Goal: Task Accomplishment & Management: Complete application form

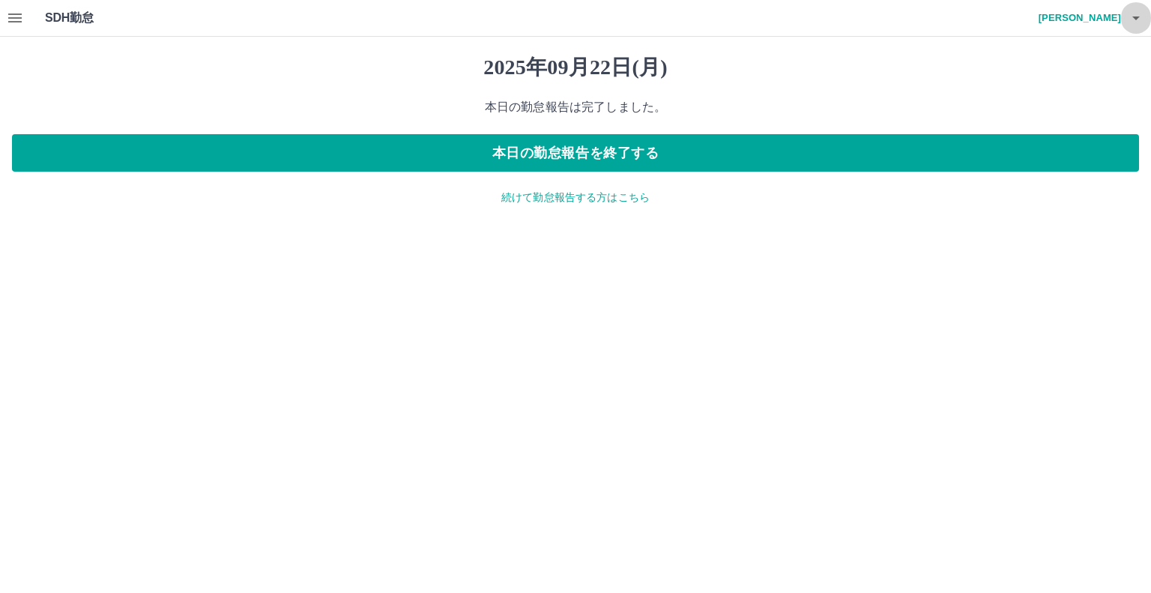
click at [1133, 24] on icon "button" at bounding box center [1136, 18] width 18 height 18
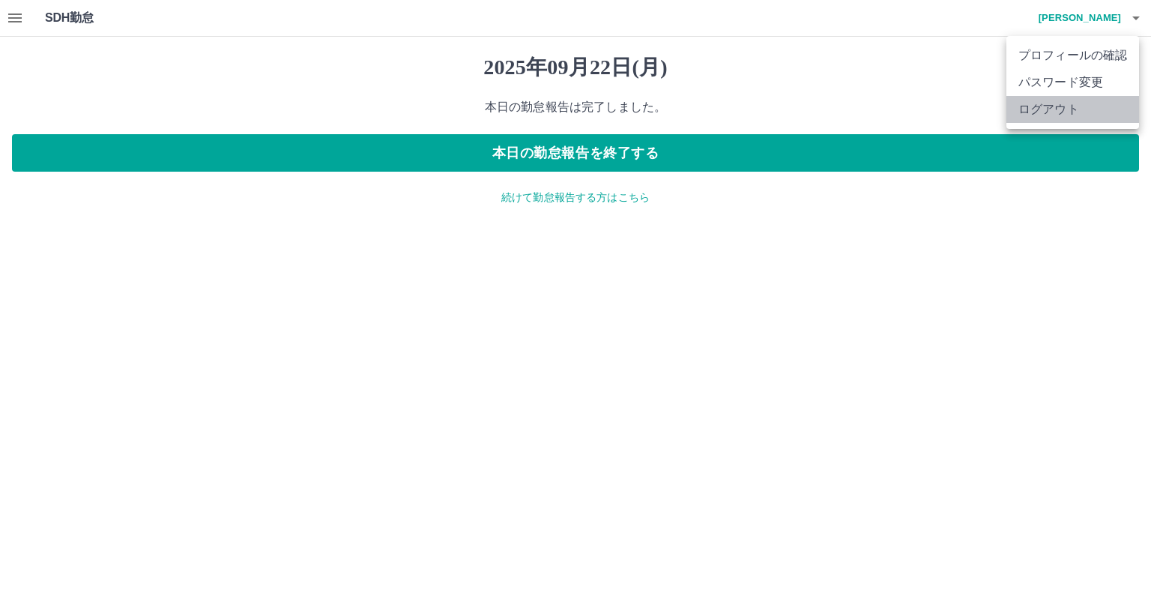
click at [1064, 113] on li "ログアウト" at bounding box center [1073, 109] width 133 height 27
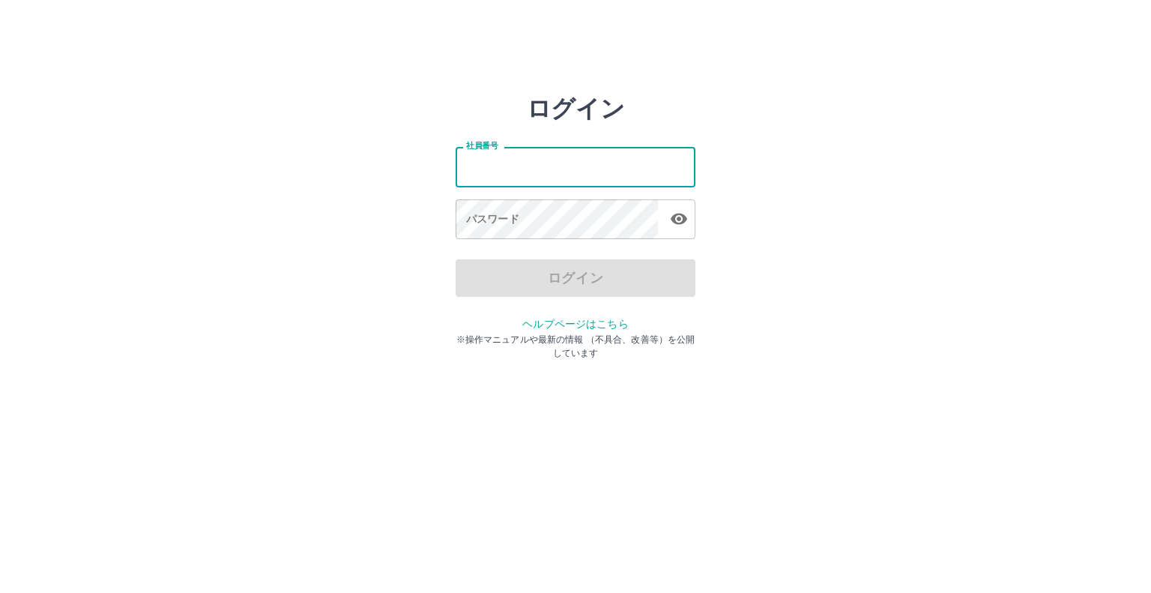
click at [618, 167] on input "社員番号" at bounding box center [576, 167] width 240 height 40
type input "*******"
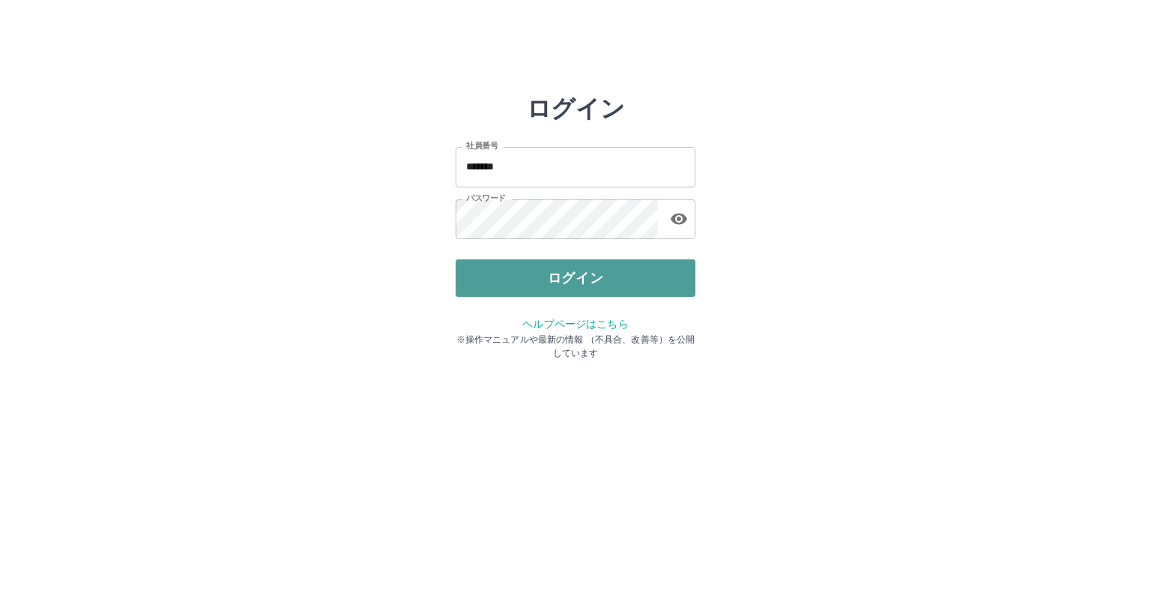
click at [570, 286] on button "ログイン" at bounding box center [576, 277] width 240 height 37
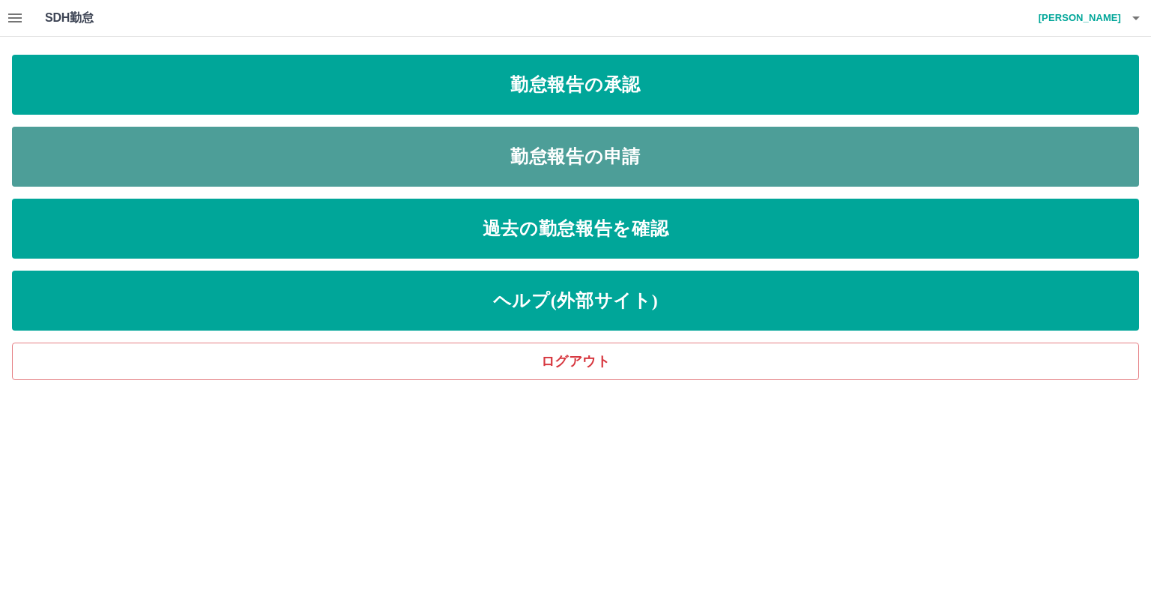
click at [522, 154] on link "勤怠報告の申請" at bounding box center [575, 157] width 1127 height 60
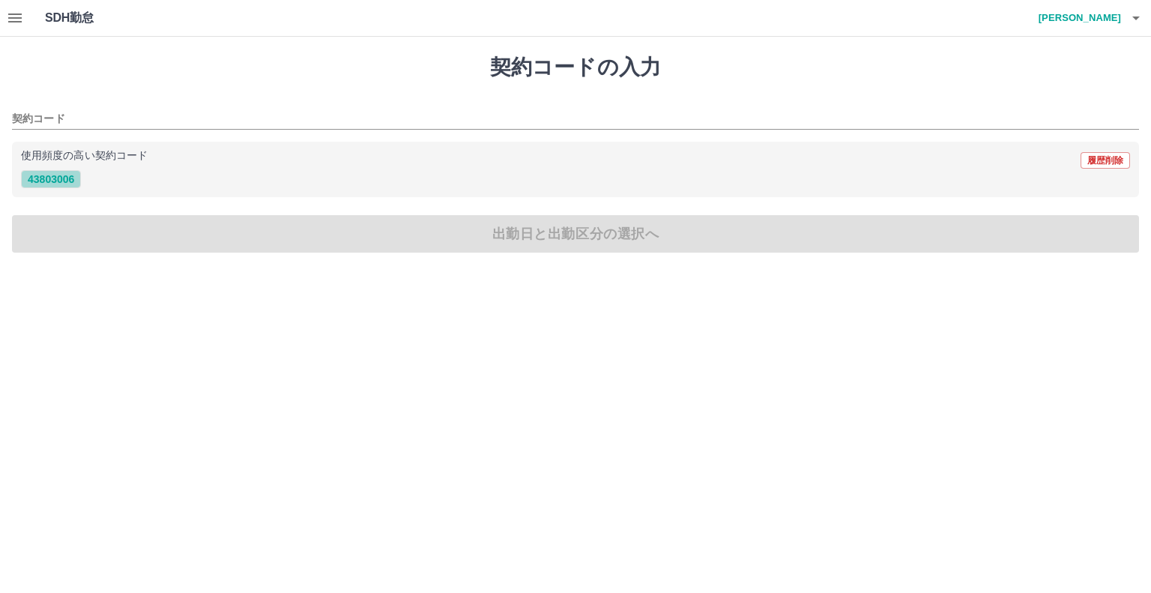
click at [41, 173] on button "43803006" at bounding box center [51, 179] width 60 height 18
type input "********"
click at [41, 173] on button "43803006" at bounding box center [51, 179] width 60 height 18
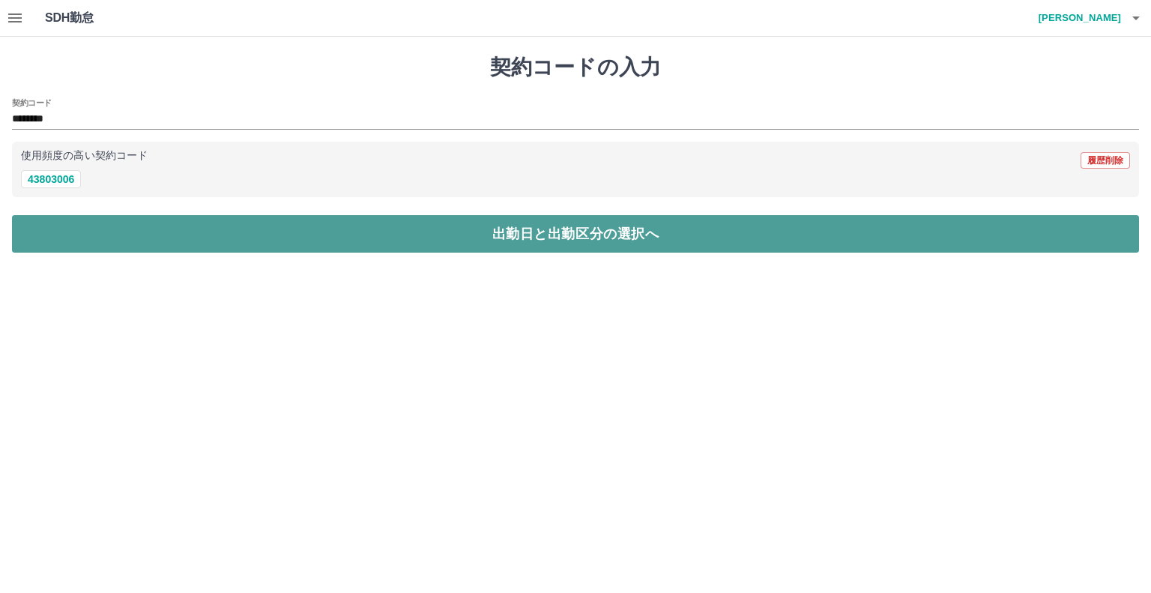
click at [121, 230] on button "出勤日と出勤区分の選択へ" at bounding box center [575, 233] width 1127 height 37
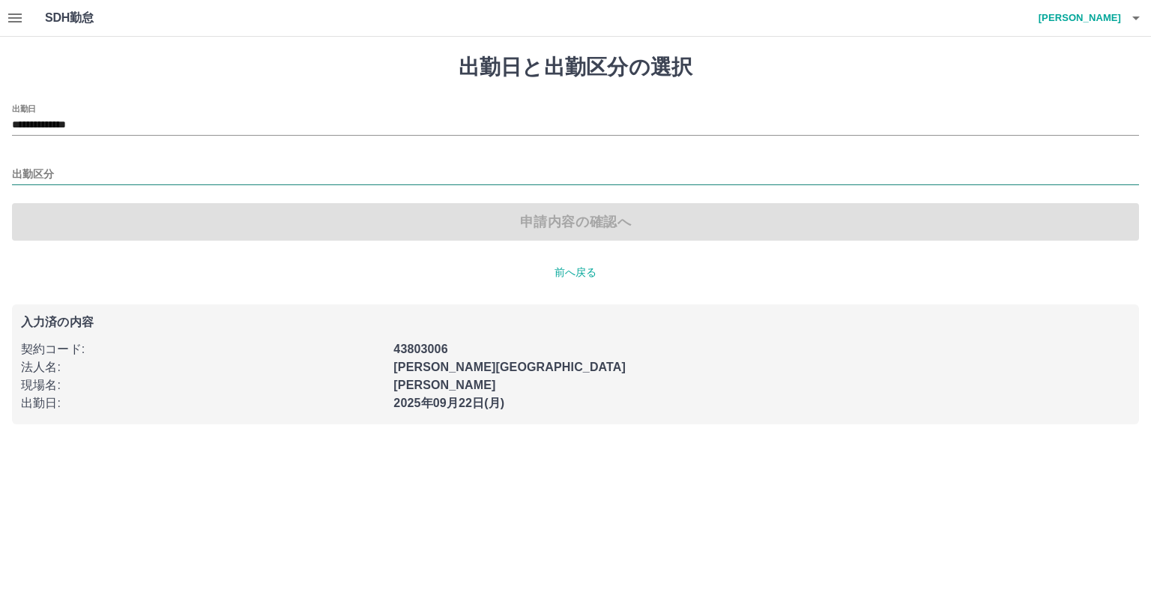
click at [37, 164] on div "出勤区分" at bounding box center [575, 169] width 1127 height 31
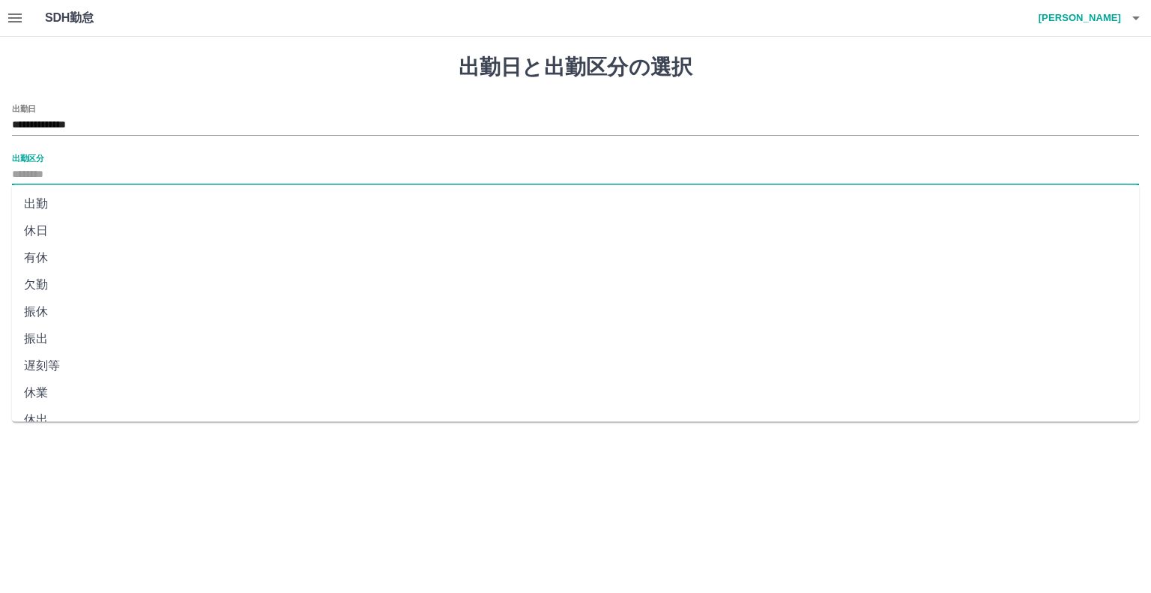
click at [49, 176] on input "出勤区分" at bounding box center [575, 175] width 1127 height 19
click at [48, 188] on ul "出勤 休日 有休 欠勤 振休 振出 遅刻等 休業 休出 育介休 不就労 産休等 特休 労災 明け 事業所 法定休 休職" at bounding box center [575, 302] width 1127 height 237
click at [47, 198] on li "出勤" at bounding box center [575, 203] width 1127 height 27
type input "**"
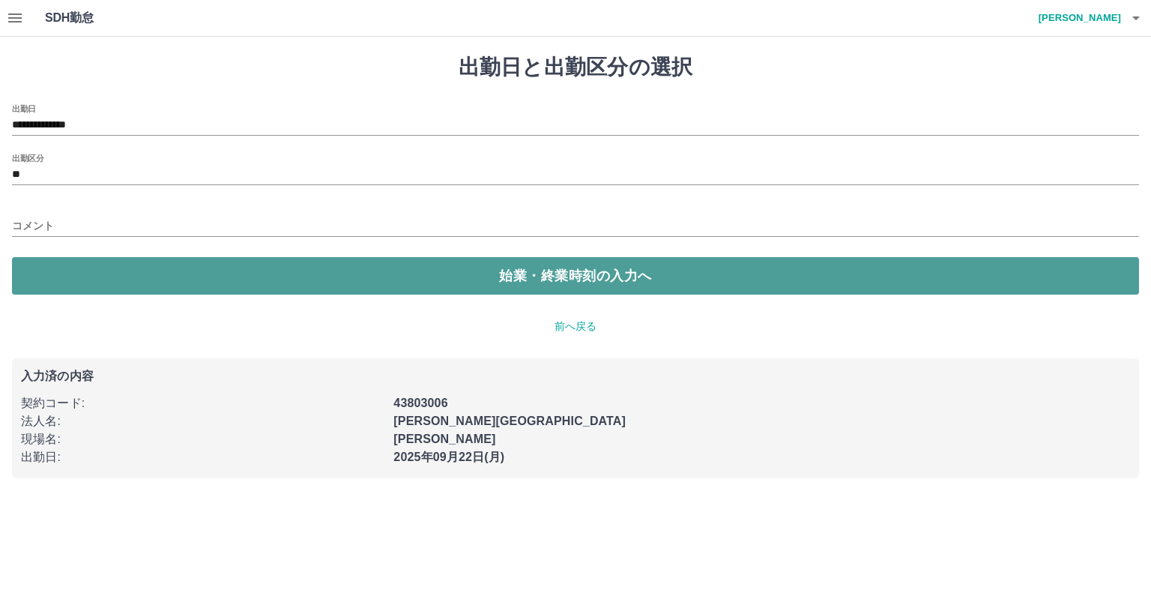
click at [247, 265] on button "始業・終業時刻の入力へ" at bounding box center [575, 275] width 1127 height 37
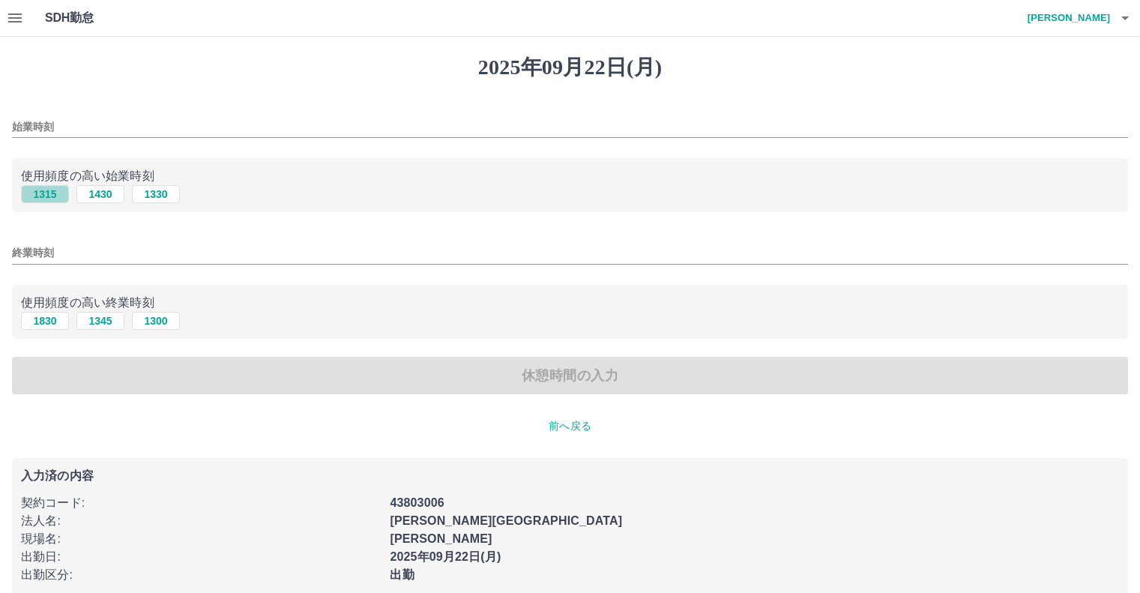
click at [41, 199] on button "1315" at bounding box center [45, 194] width 48 height 18
type input "****"
click at [50, 316] on button "1830" at bounding box center [45, 321] width 48 height 18
type input "****"
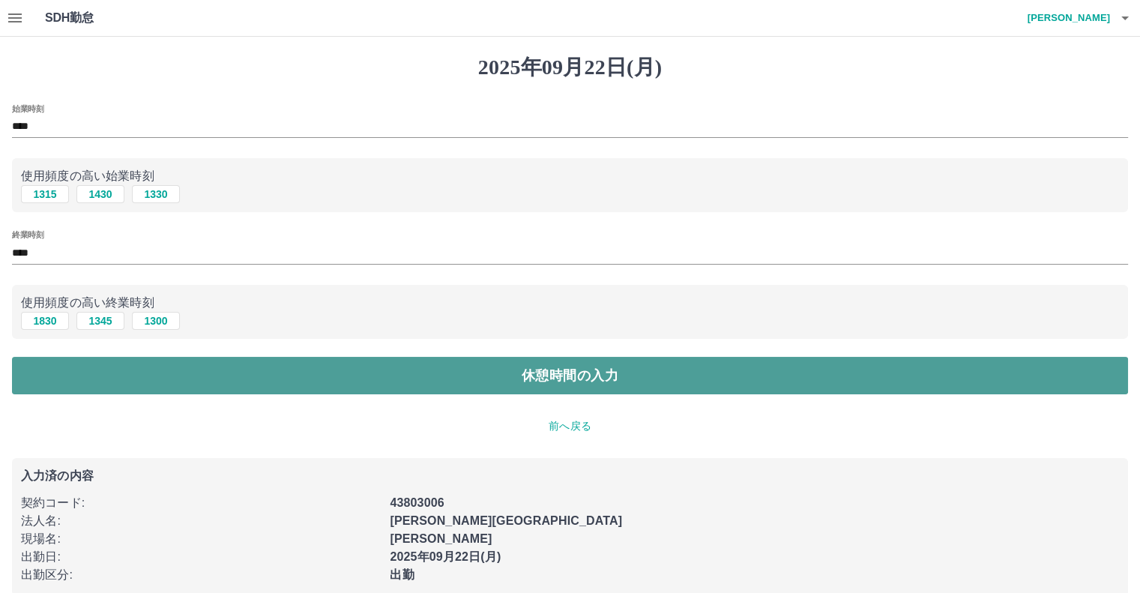
click at [340, 390] on button "休憩時間の入力" at bounding box center [570, 375] width 1116 height 37
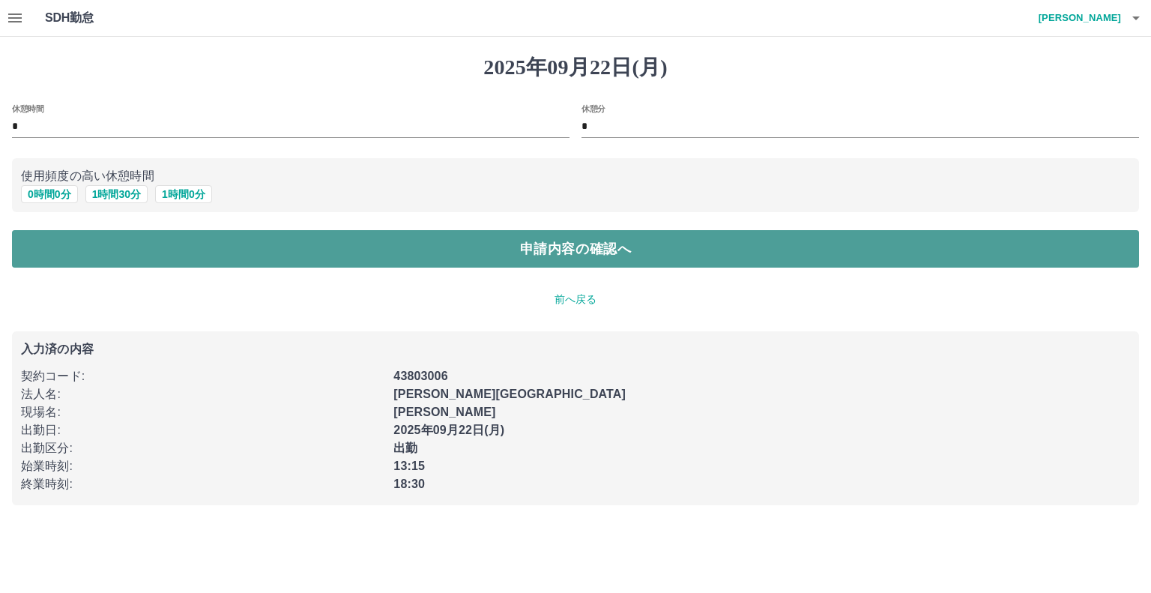
click at [475, 241] on button "申請内容の確認へ" at bounding box center [575, 248] width 1127 height 37
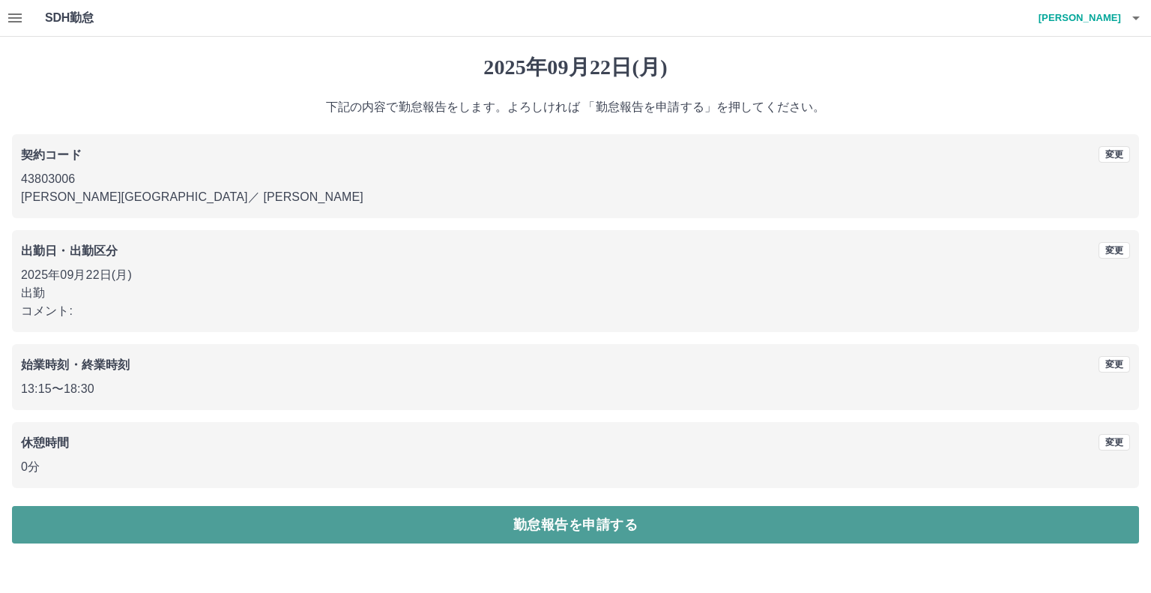
click at [355, 518] on button "勤怠報告を申請する" at bounding box center [575, 524] width 1127 height 37
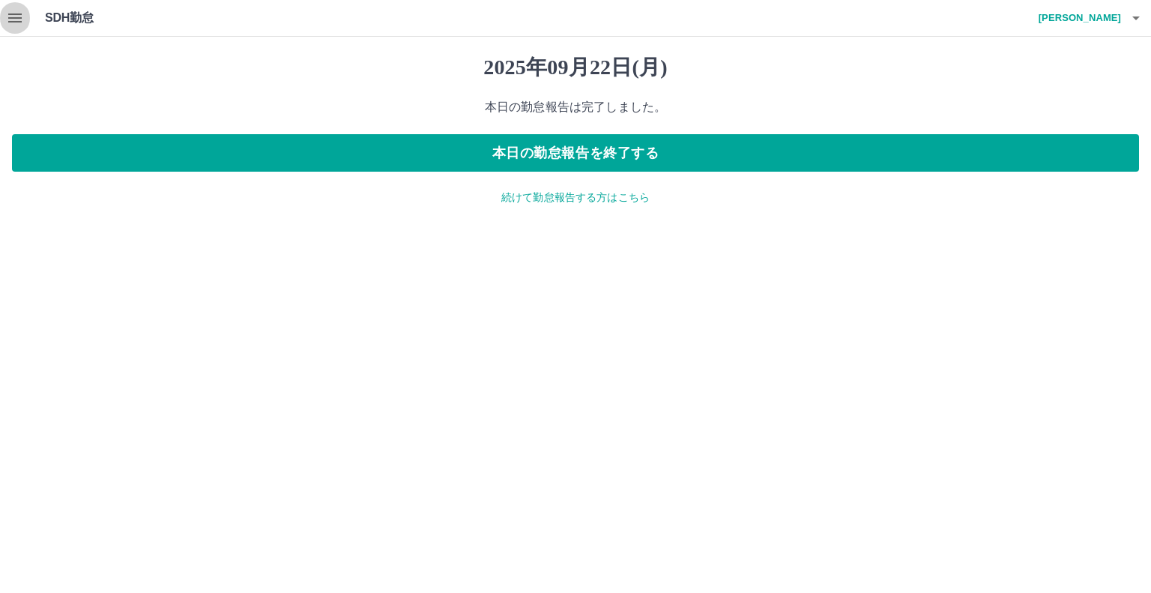
click at [12, 17] on icon "button" at bounding box center [14, 17] width 13 height 9
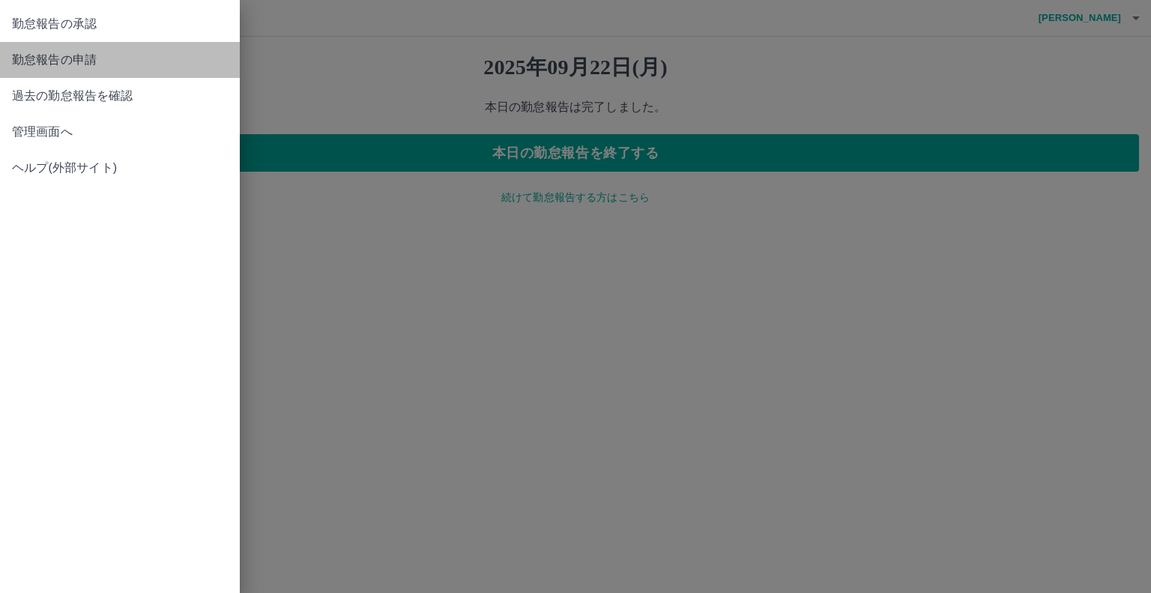
click at [57, 48] on link "勤怠報告の申請" at bounding box center [120, 60] width 240 height 36
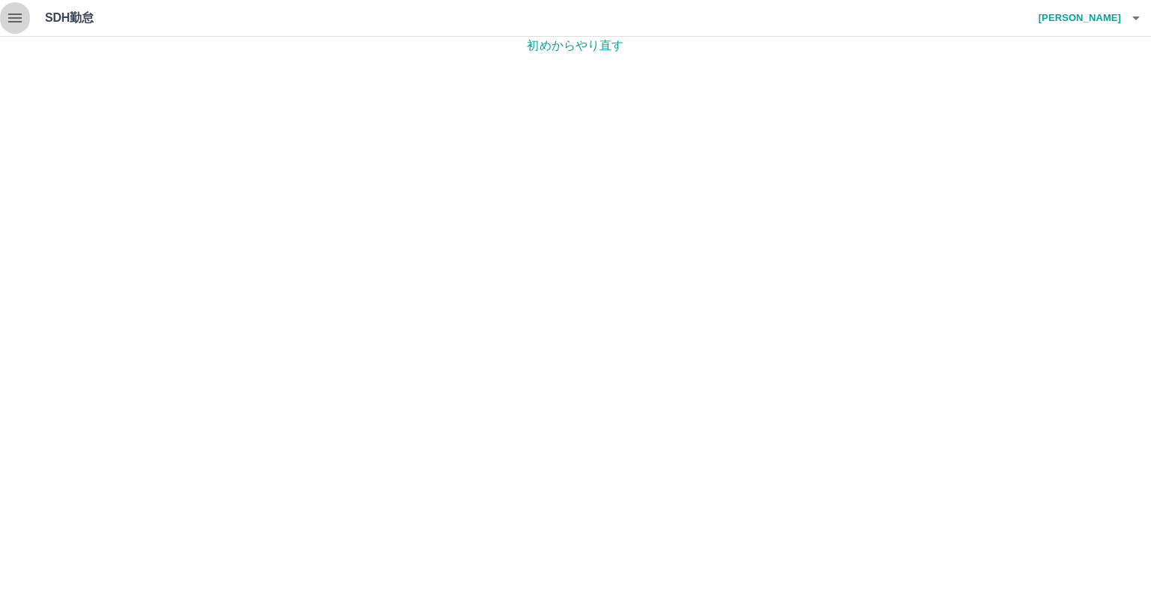
click at [19, 10] on icon "button" at bounding box center [15, 18] width 18 height 18
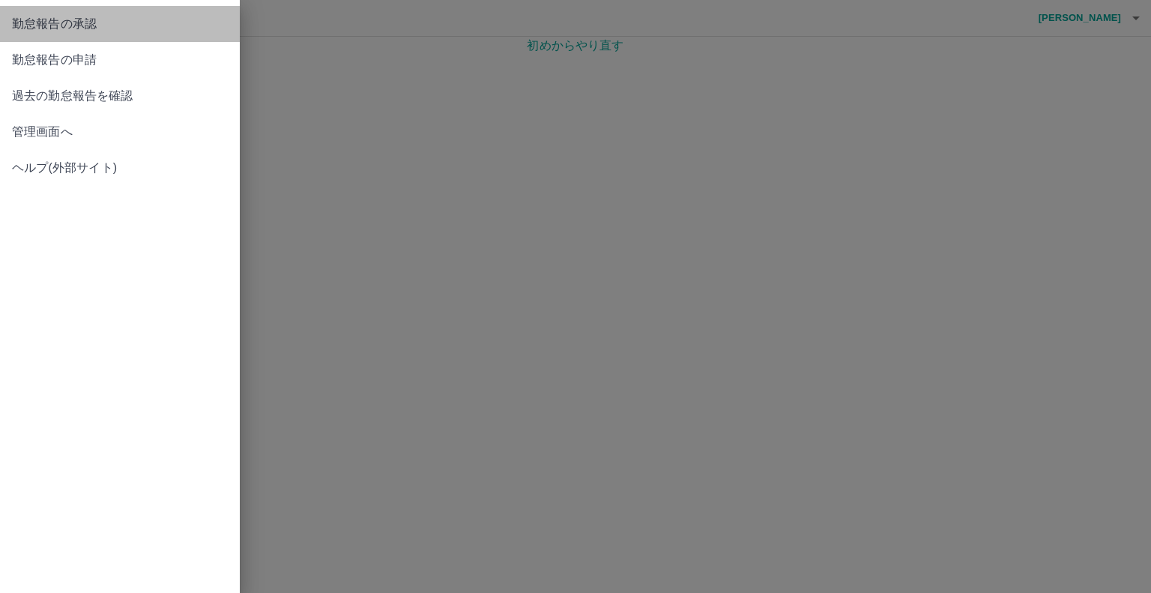
click at [64, 23] on span "勤怠報告の承認" at bounding box center [120, 24] width 216 height 18
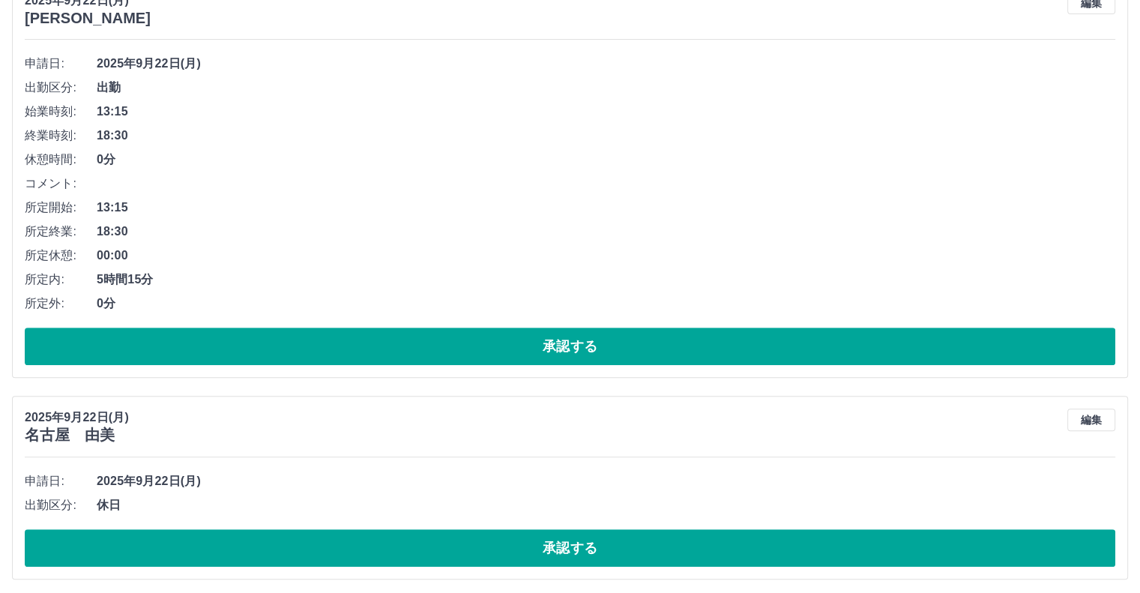
scroll to position [618, 0]
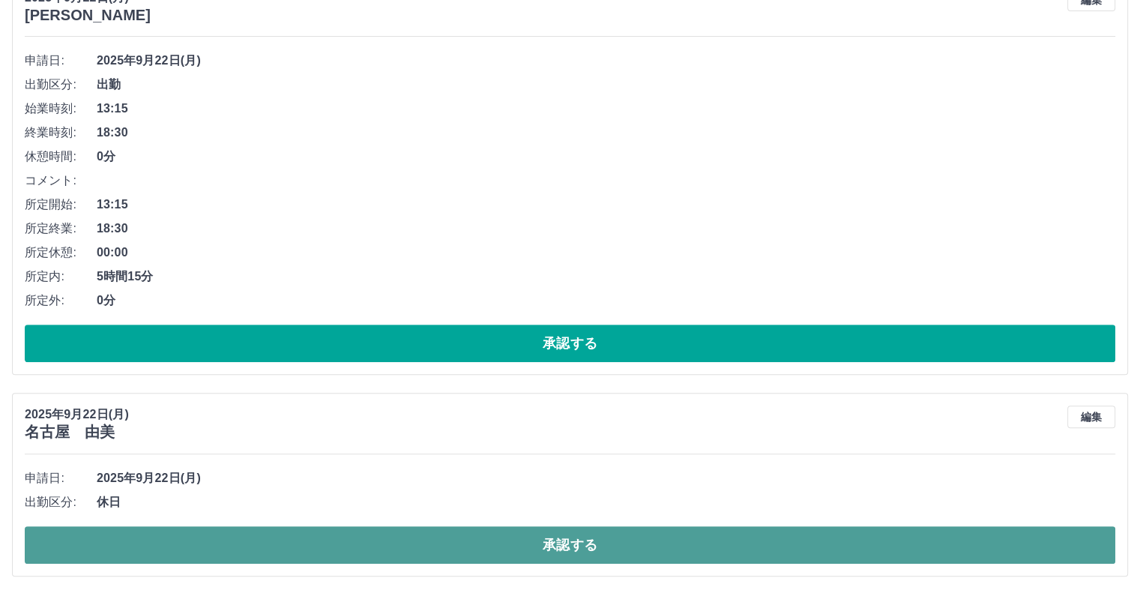
click at [678, 548] on button "承認する" at bounding box center [570, 544] width 1091 height 37
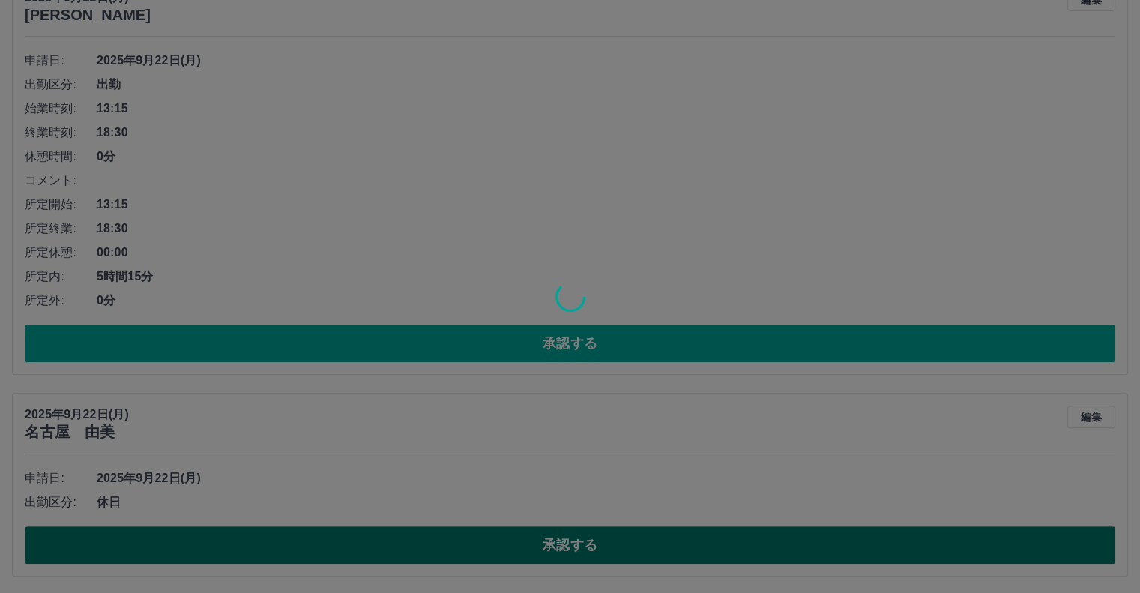
scroll to position [418, 0]
